Goal: Information Seeking & Learning: Learn about a topic

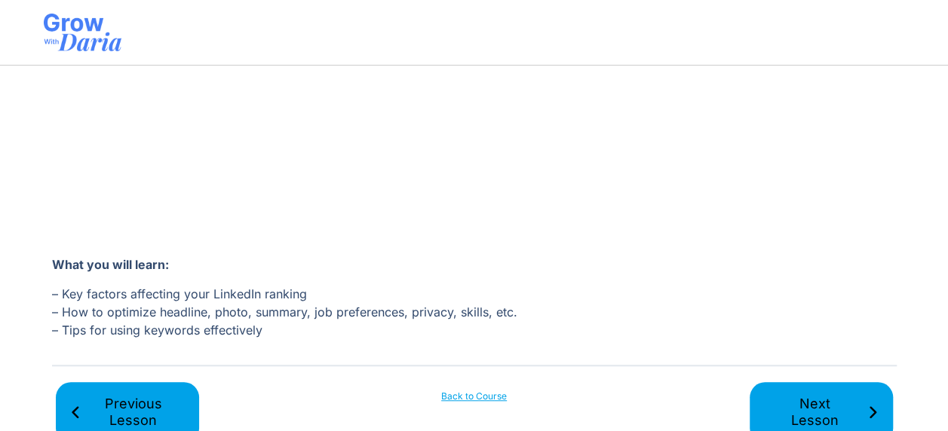
scroll to position [452, 0]
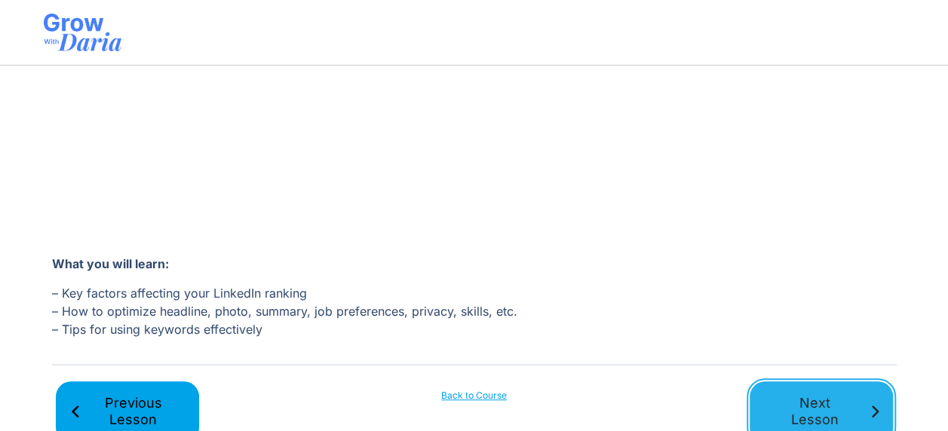
click at [839, 397] on span "Next Lesson" at bounding box center [815, 412] width 104 height 34
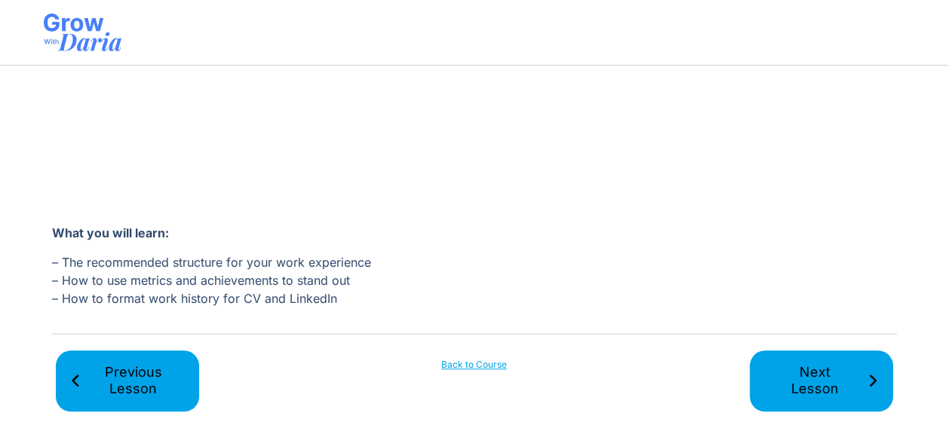
scroll to position [487, 0]
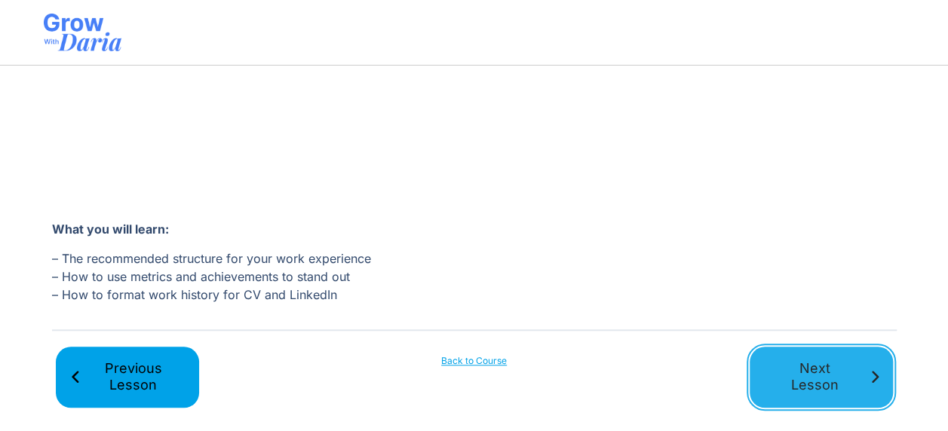
click at [764, 379] on span "Next Lesson" at bounding box center [815, 377] width 104 height 34
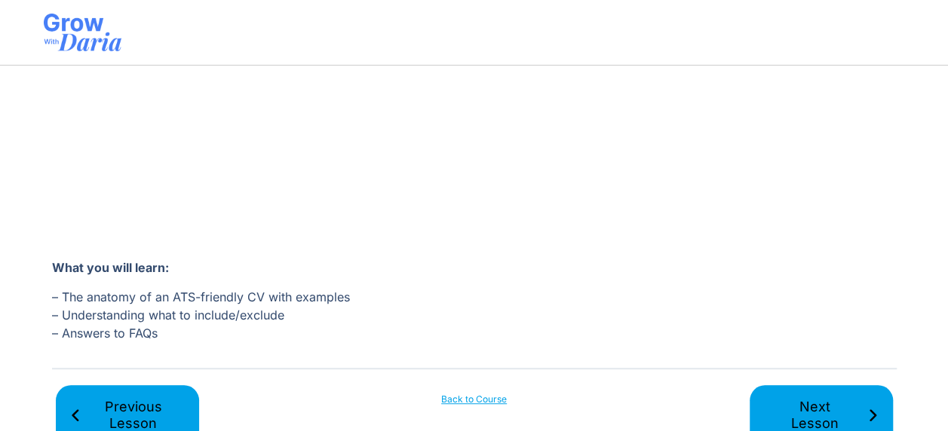
scroll to position [487, 0]
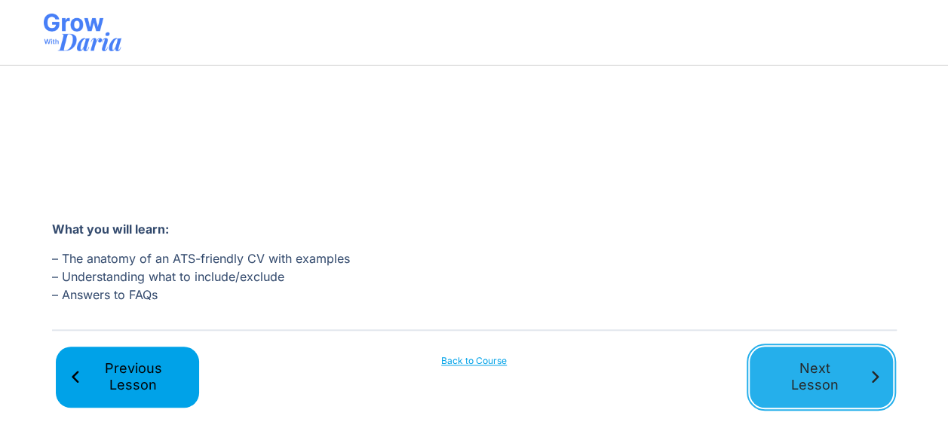
click at [790, 380] on span "Next Lesson" at bounding box center [815, 377] width 104 height 34
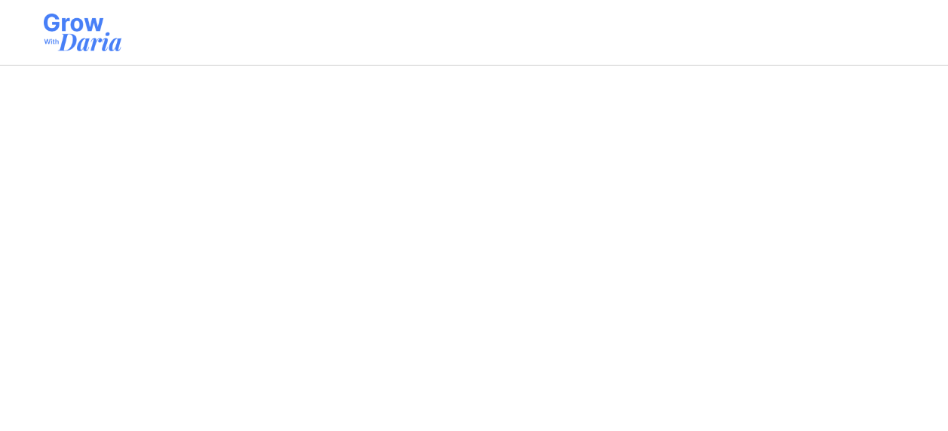
scroll to position [505, 0]
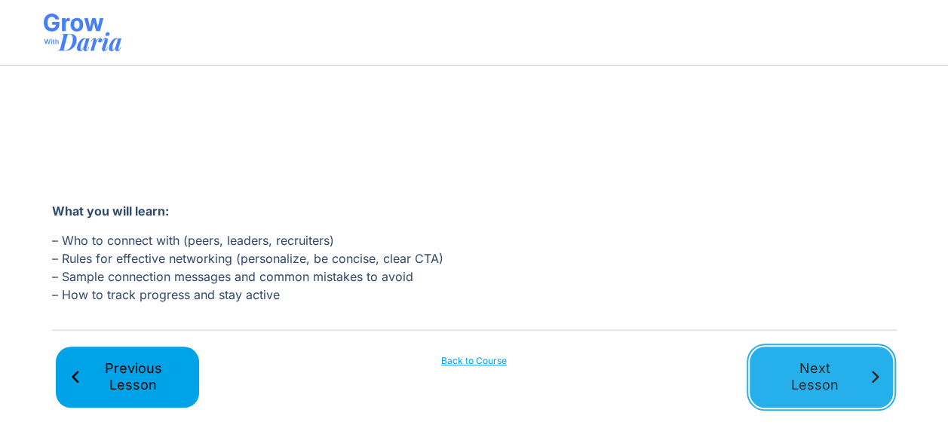
click at [801, 365] on span "Next Lesson" at bounding box center [815, 377] width 104 height 34
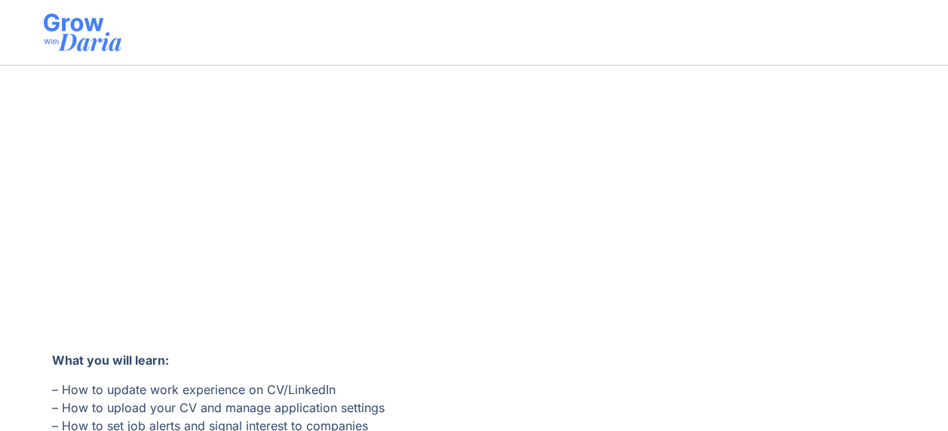
scroll to position [505, 0]
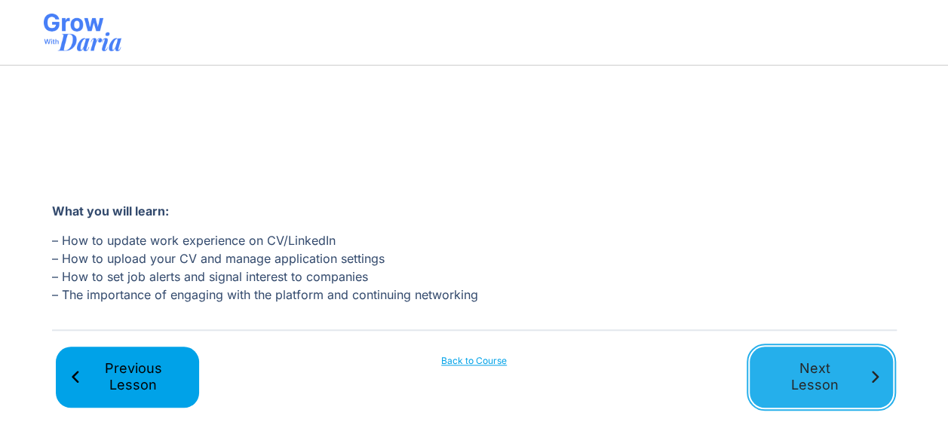
click at [808, 371] on span "Next Lesson" at bounding box center [815, 377] width 104 height 34
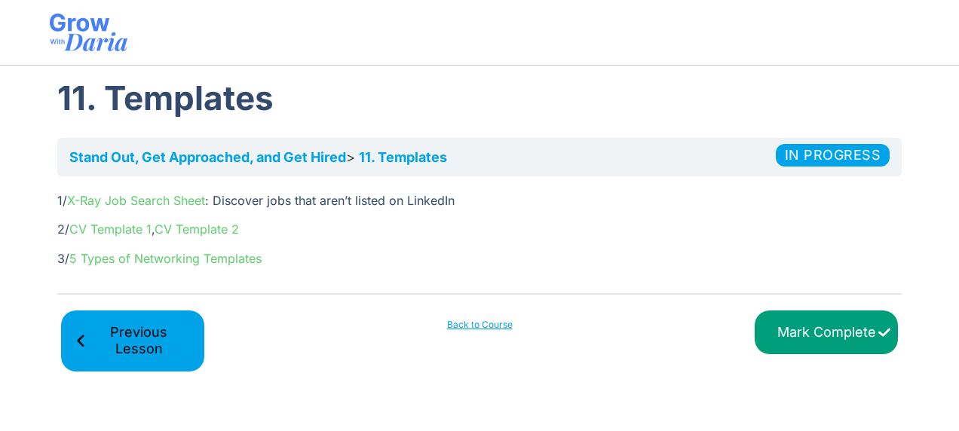
click at [142, 202] on link "X-Ray Job Search Sheet" at bounding box center [136, 200] width 138 height 15
click at [122, 231] on link "CV Template 1" at bounding box center [110, 229] width 82 height 15
click at [215, 228] on link "CV Template 2" at bounding box center [197, 229] width 84 height 15
click at [87, 39] on img at bounding box center [89, 33] width 78 height 38
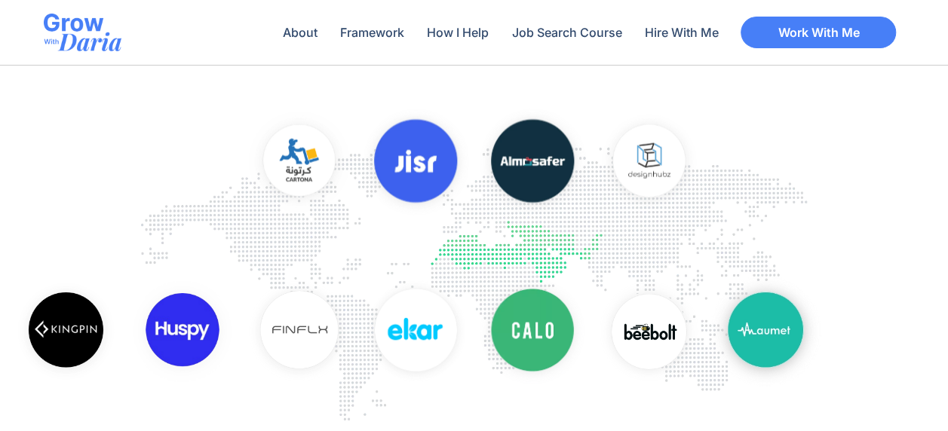
scroll to position [1430, 0]
